Goal: Transaction & Acquisition: Purchase product/service

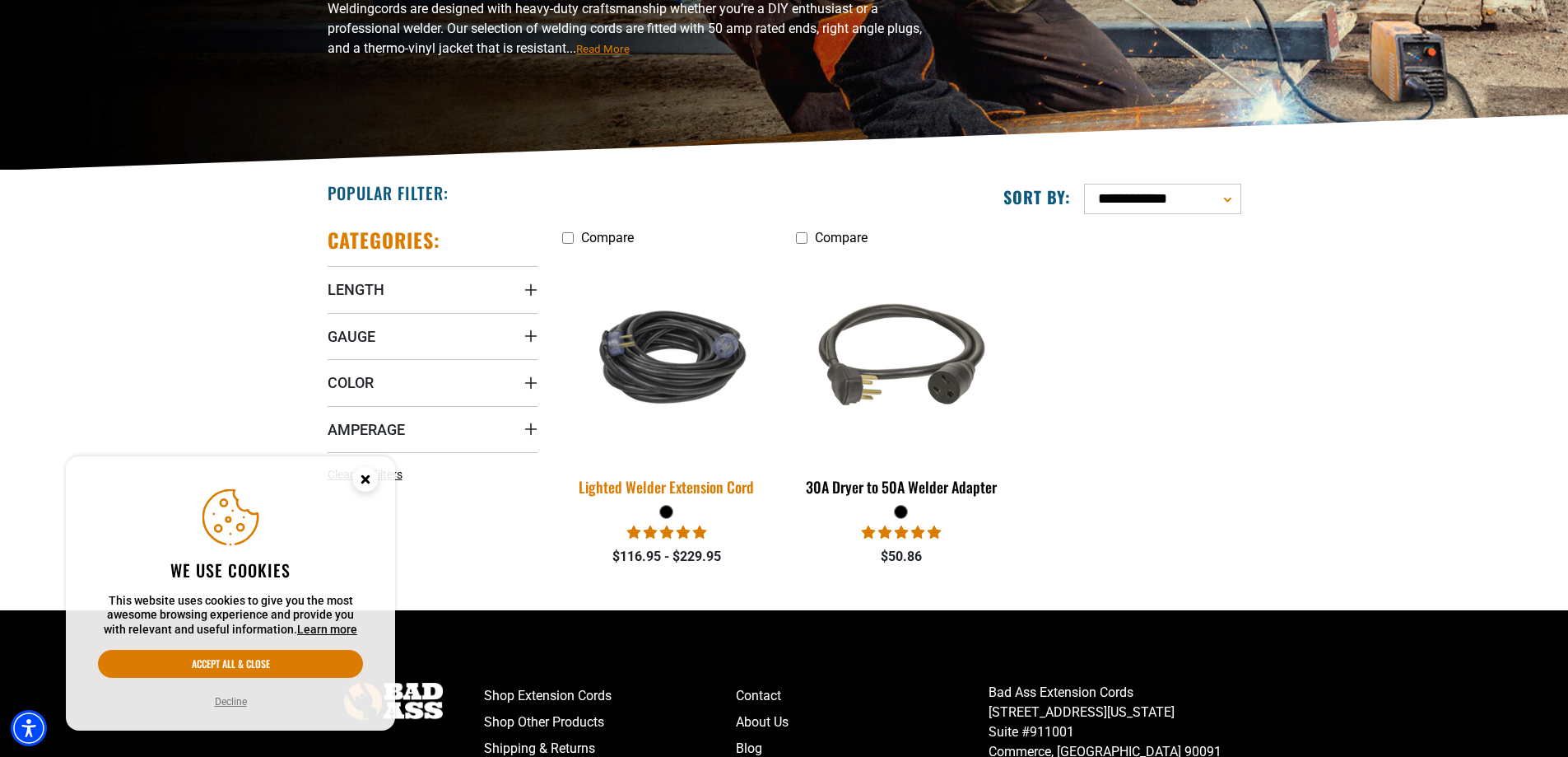
click at [692, 405] on img at bounding box center [667, 356] width 231 height 141
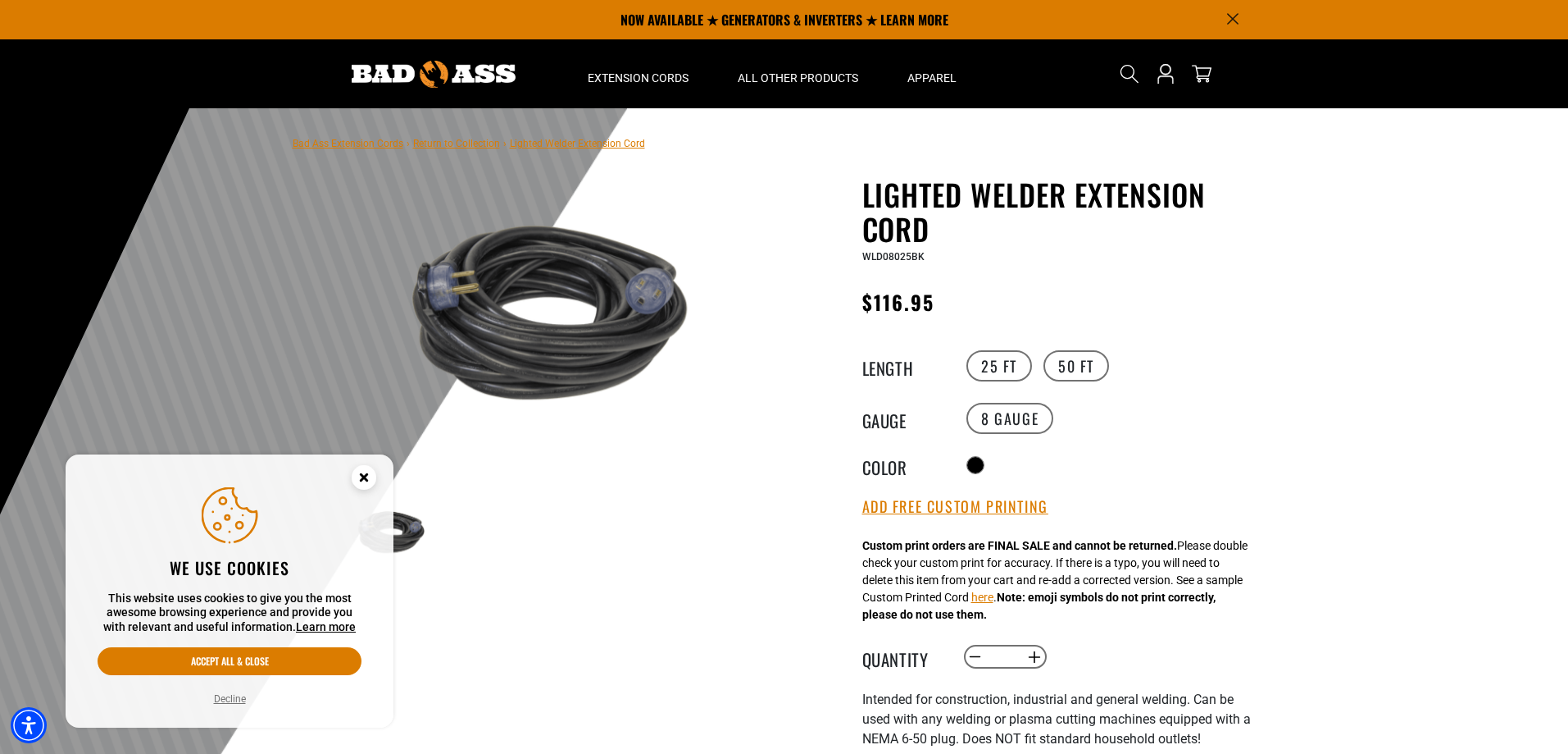
click at [361, 479] on icon "Close this option" at bounding box center [363, 477] width 6 height 6
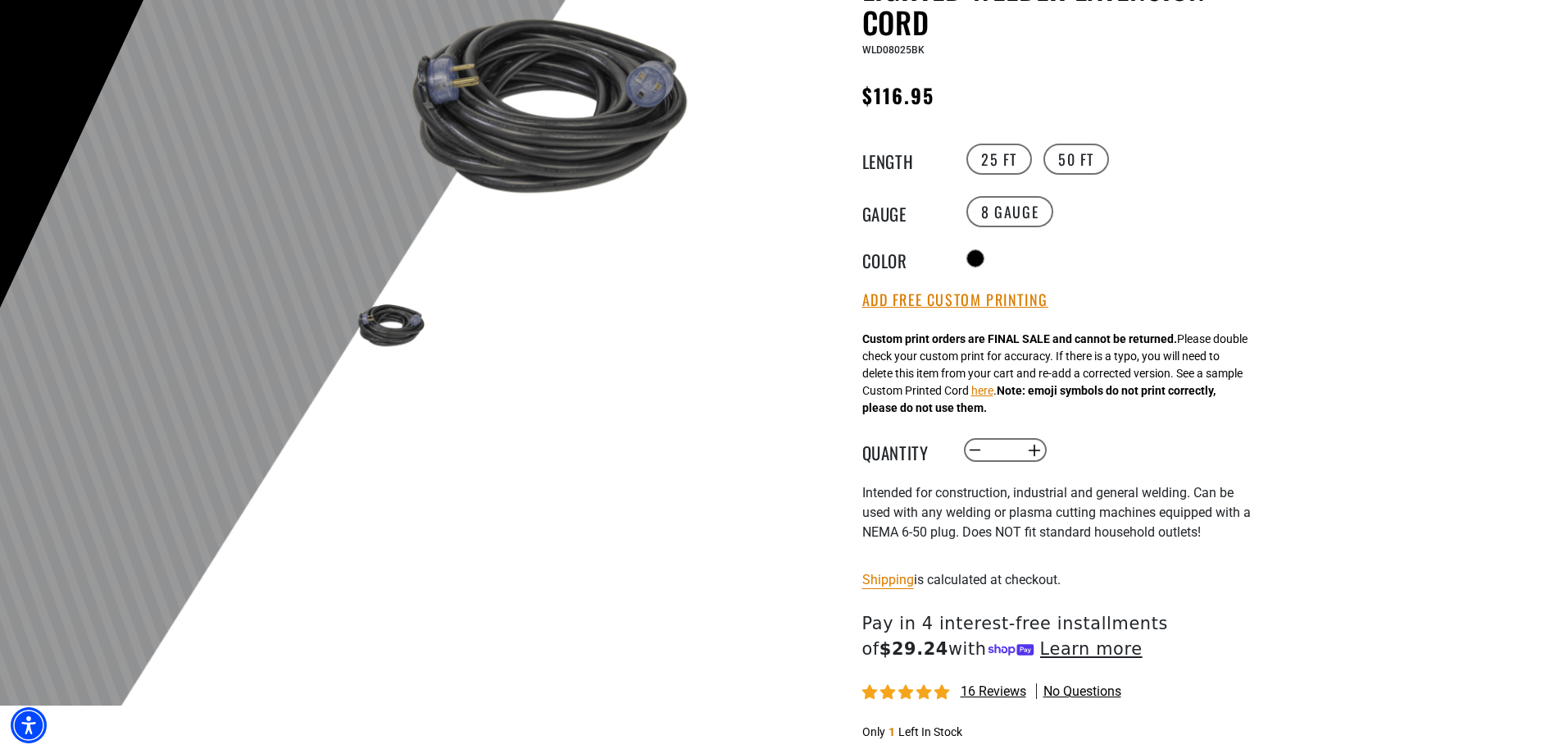
scroll to position [328, 0]
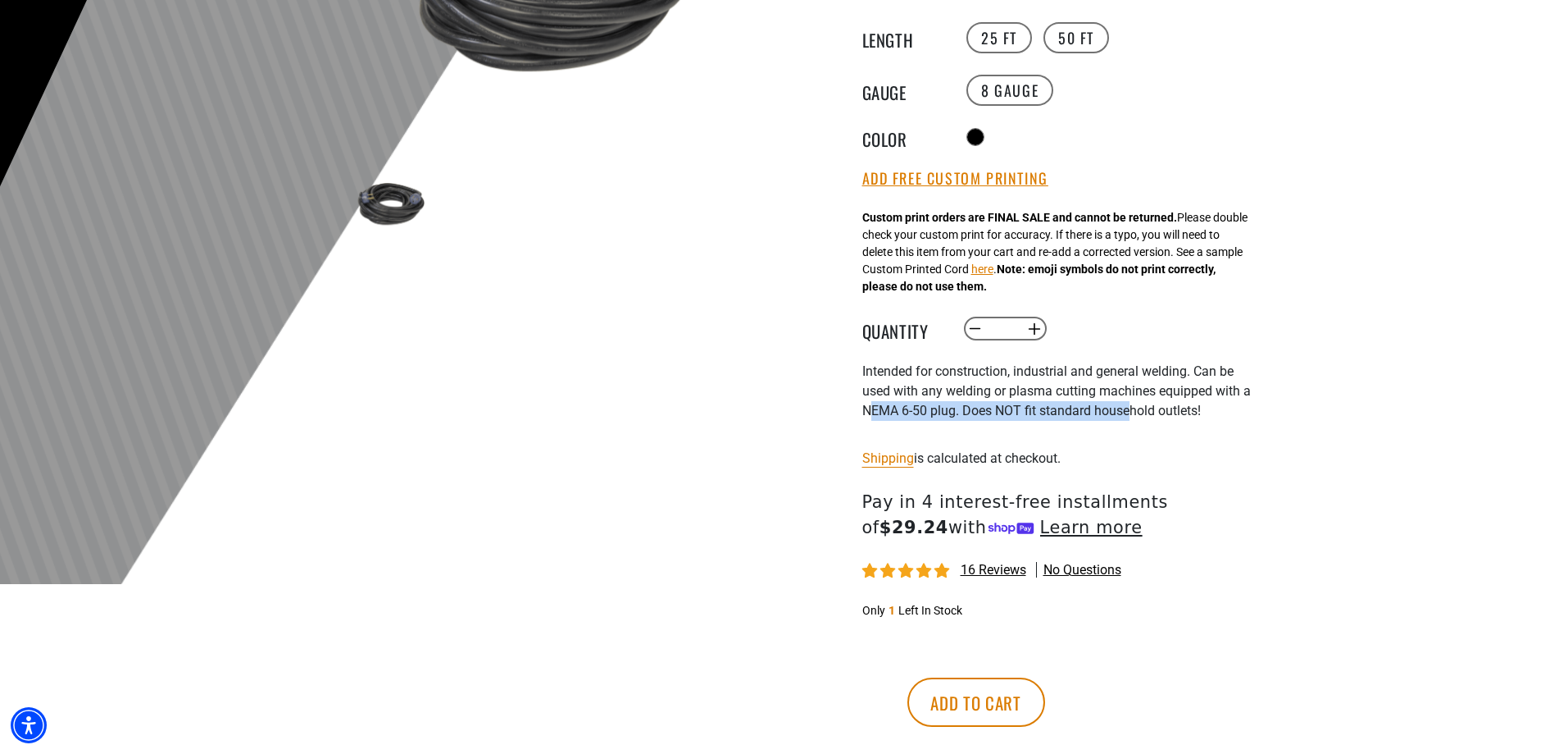
drag, startPoint x: 868, startPoint y: 408, endPoint x: 1148, endPoint y: 408, distance: 280.0
click at [1137, 408] on span "Intended for construction, industrial and general welding. Can be used with any…" at bounding box center [1056, 391] width 388 height 55
click at [1170, 408] on span "Intended for construction, industrial and general welding. Can be used with any…" at bounding box center [1056, 391] width 388 height 55
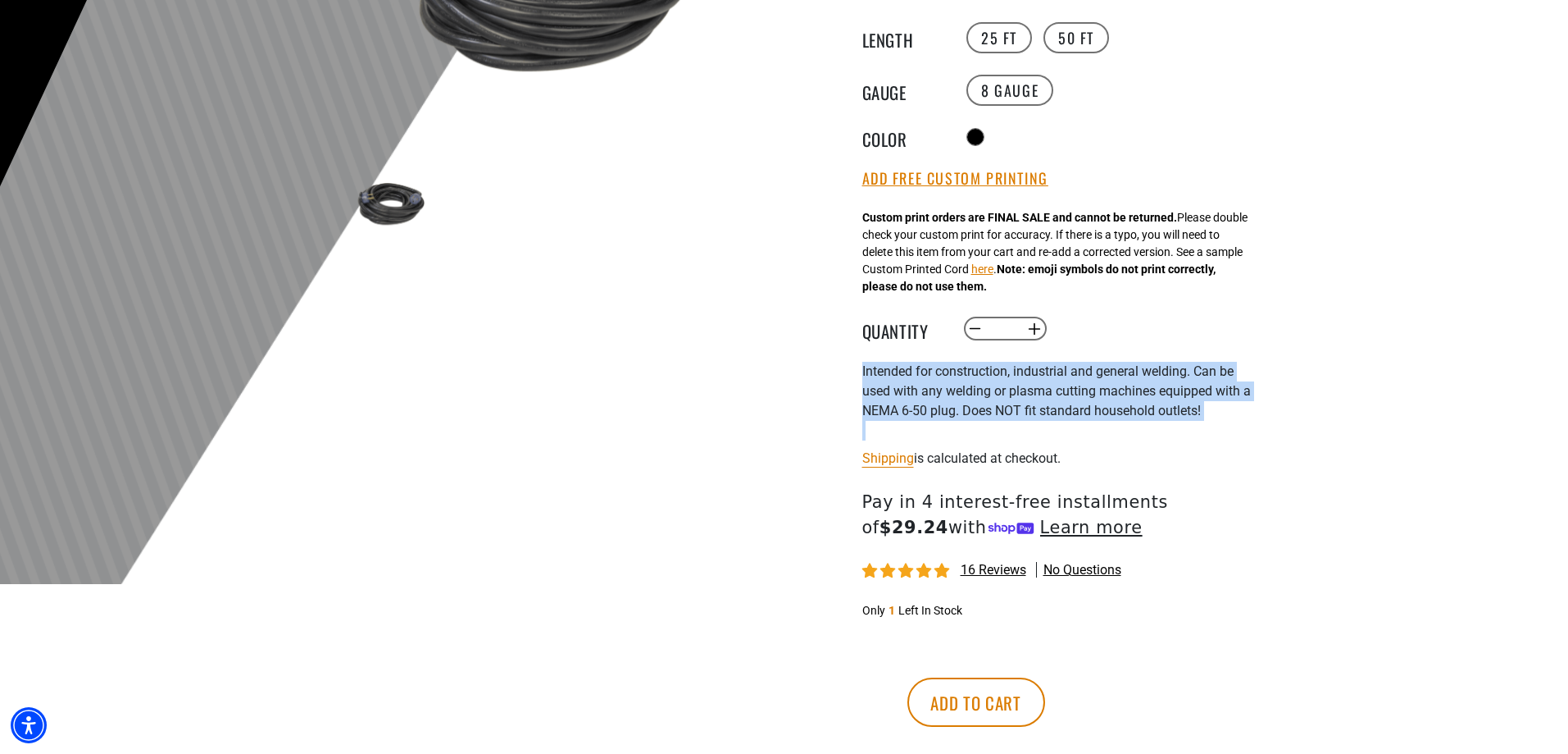
click at [1170, 408] on span "Intended for construction, industrial and general welding. Can be used with any…" at bounding box center [1056, 391] width 388 height 55
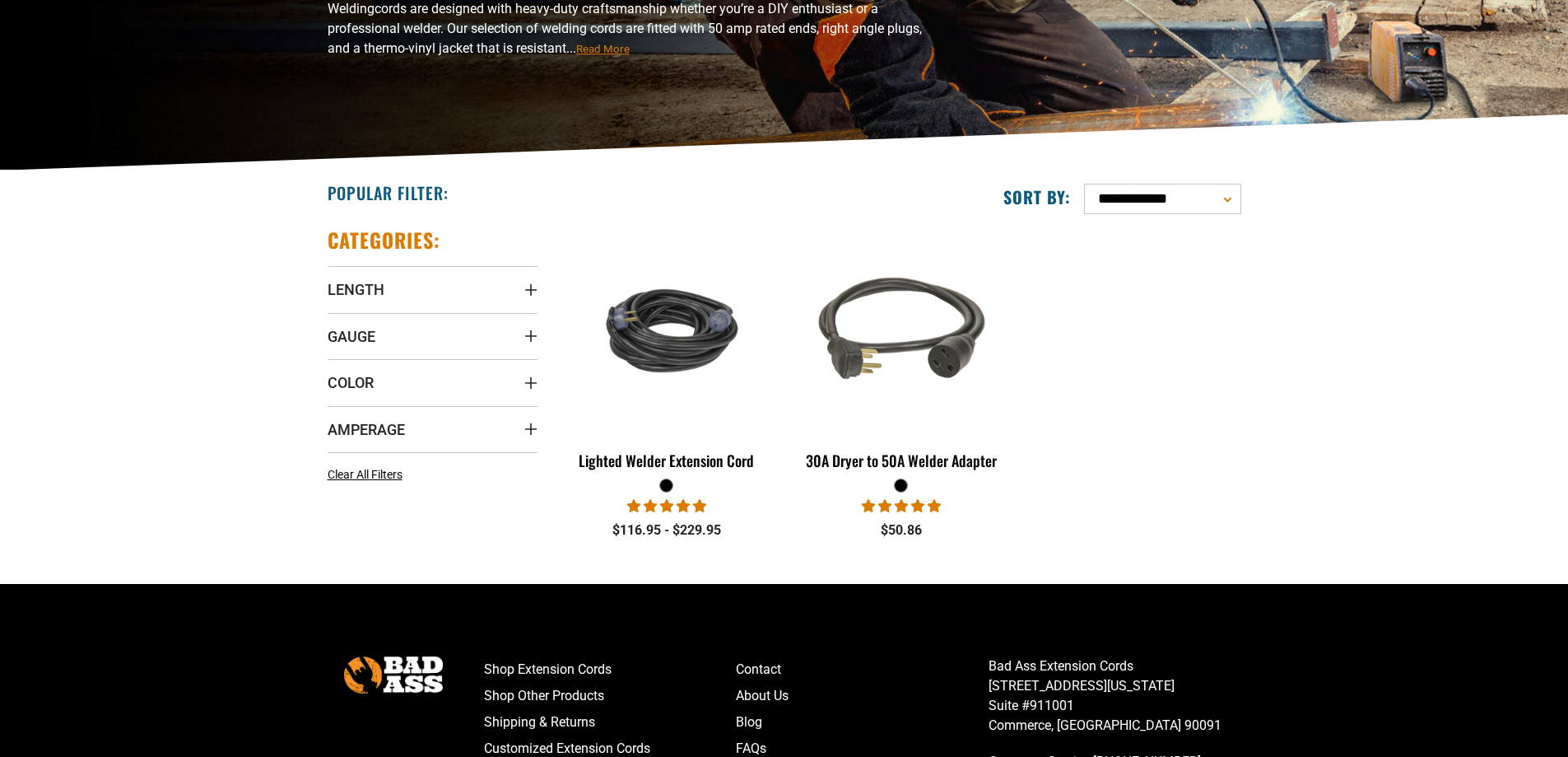
scroll to position [247, 0]
